Goal: Find specific page/section: Find specific page/section

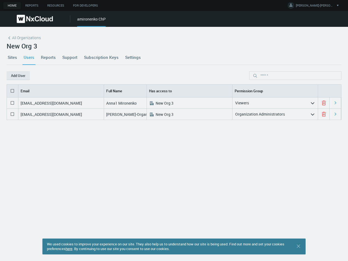
click at [28, 172] on div "[EMAIL_ADDRESS][DOMAIN_NAME] Anna1 Mironenko .st0{fill:#A3B8C2;fill-rule:evenod…" at bounding box center [174, 172] width 334 height 148
click at [12, 57] on link "Sites" at bounding box center [13, 57] width 12 height 15
